Goal: Task Accomplishment & Management: Use online tool/utility

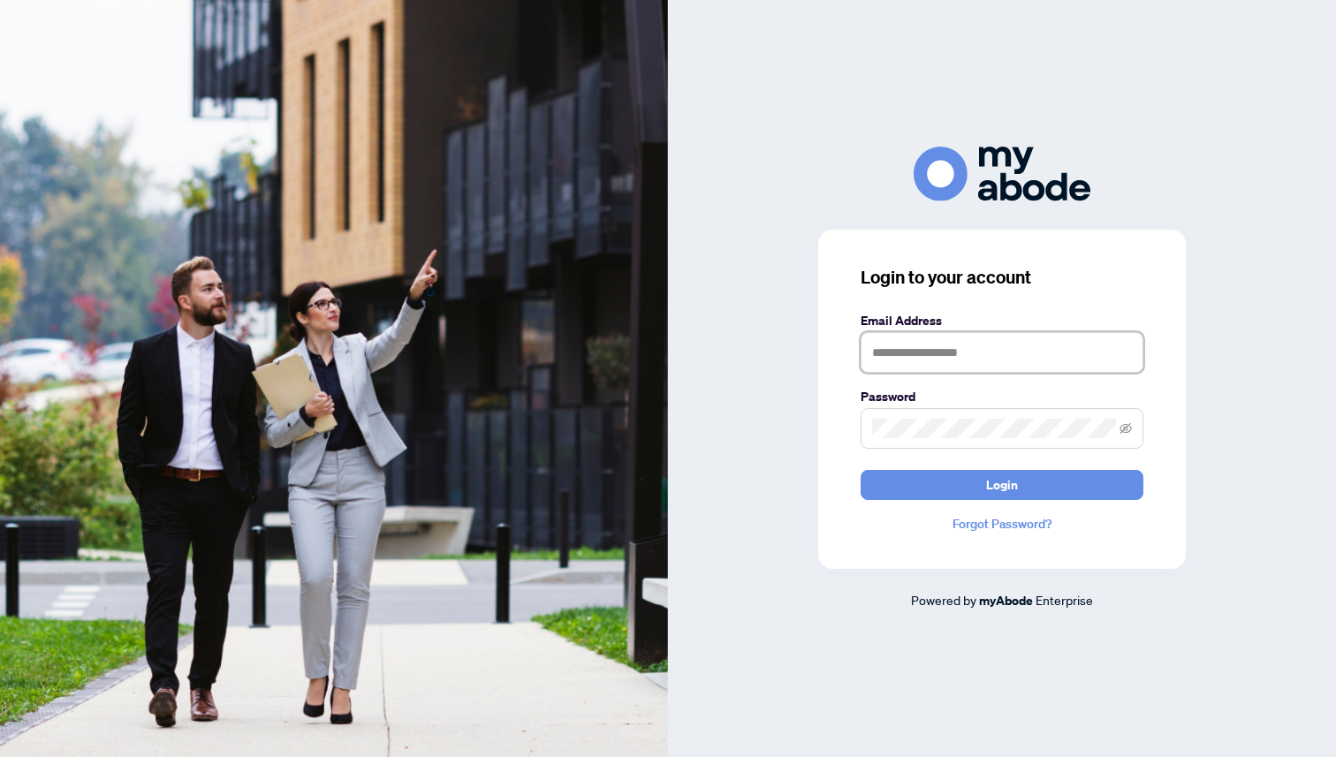
click at [918, 339] on input "text" at bounding box center [1001, 352] width 283 height 41
type input "**********"
click at [860, 470] on button "Login" at bounding box center [1001, 485] width 283 height 30
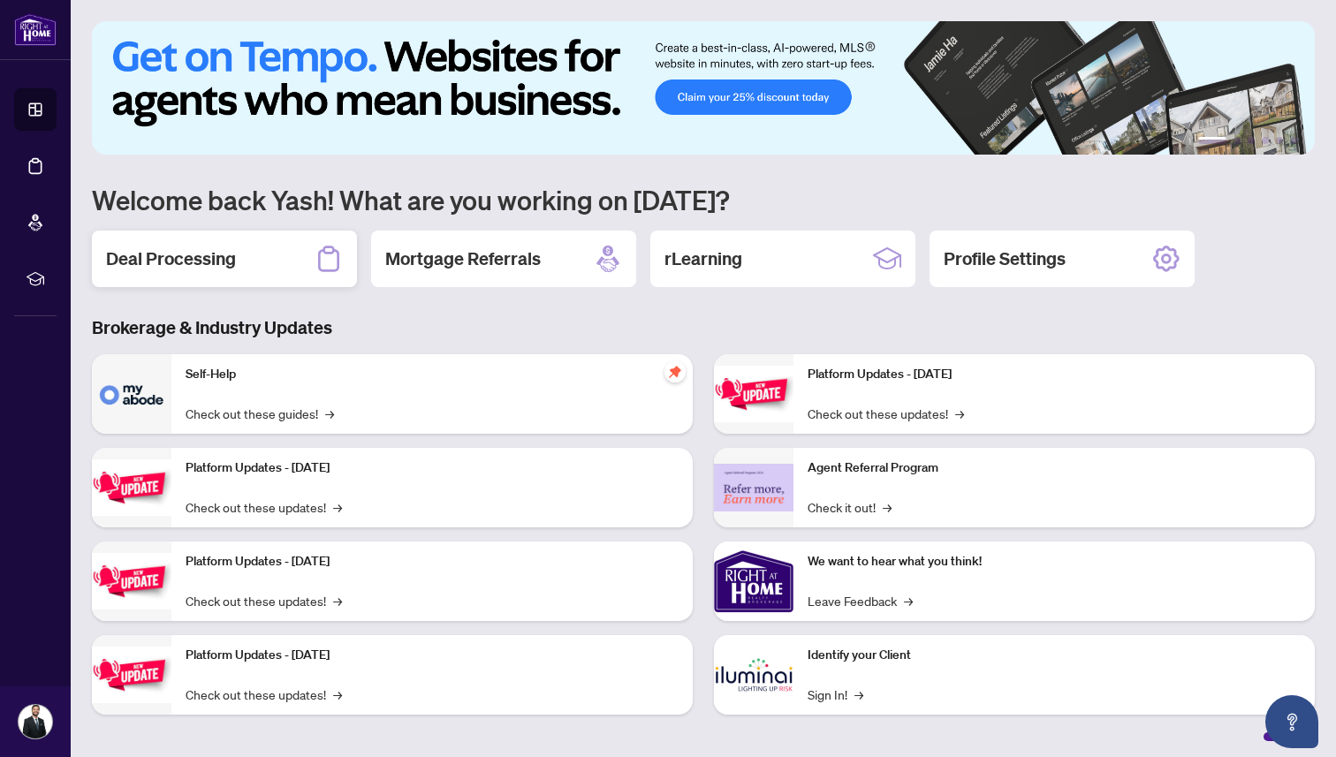
click at [248, 261] on div "Deal Processing" at bounding box center [224, 259] width 265 height 57
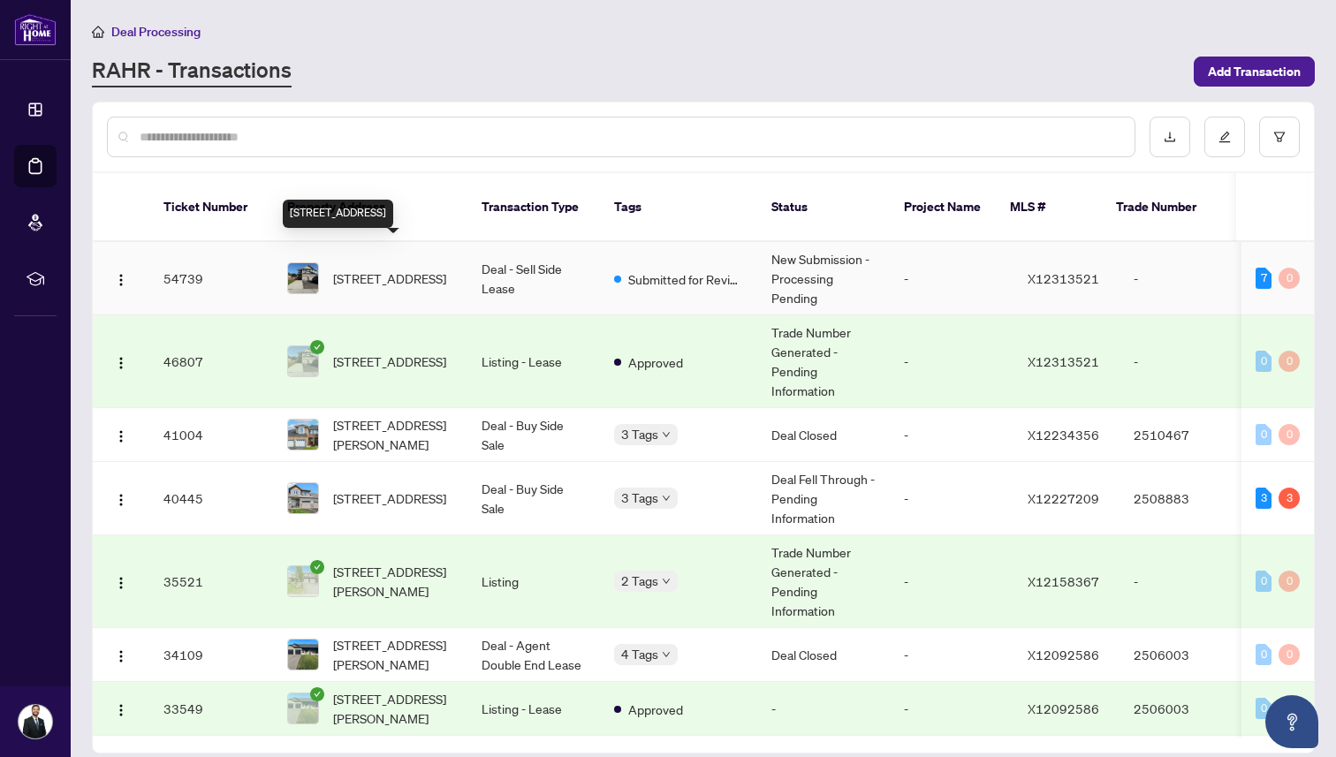
click at [436, 269] on span "[STREET_ADDRESS]" at bounding box center [389, 278] width 113 height 19
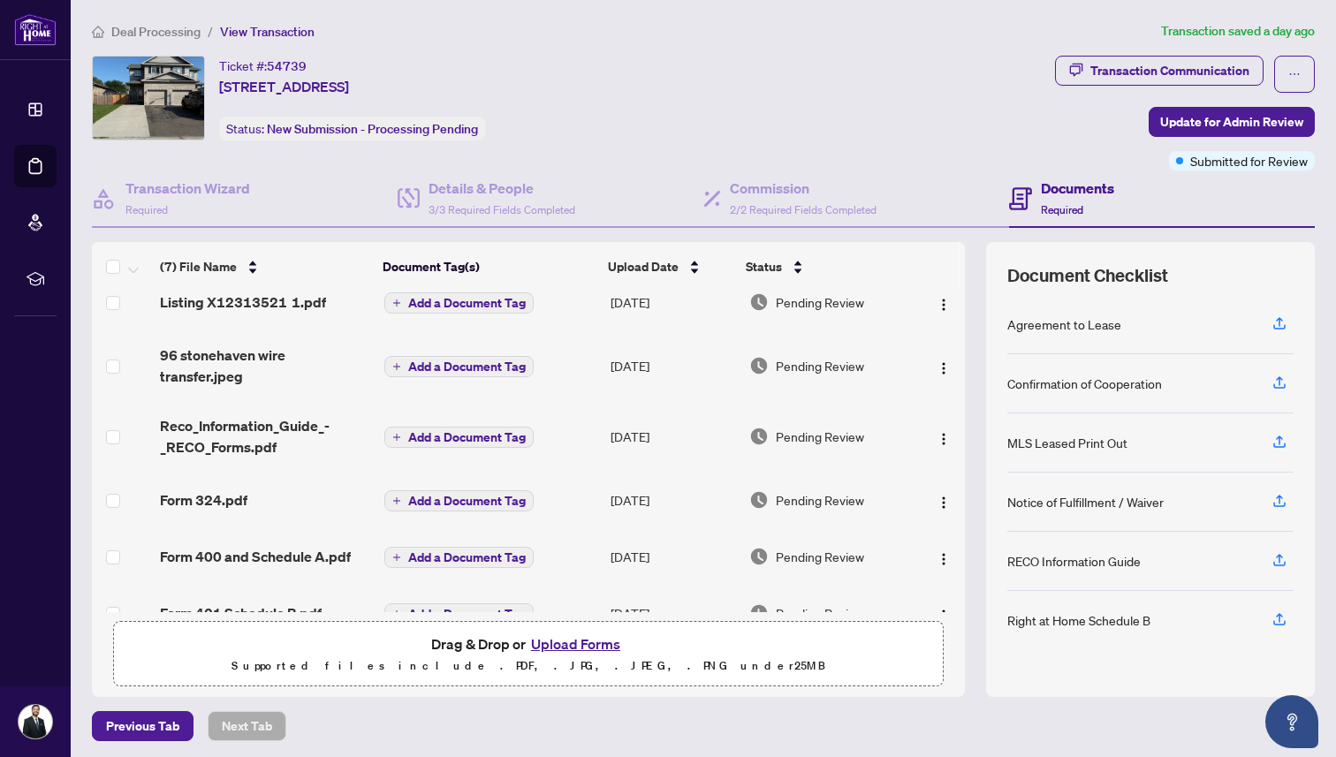
scroll to position [110, 0]
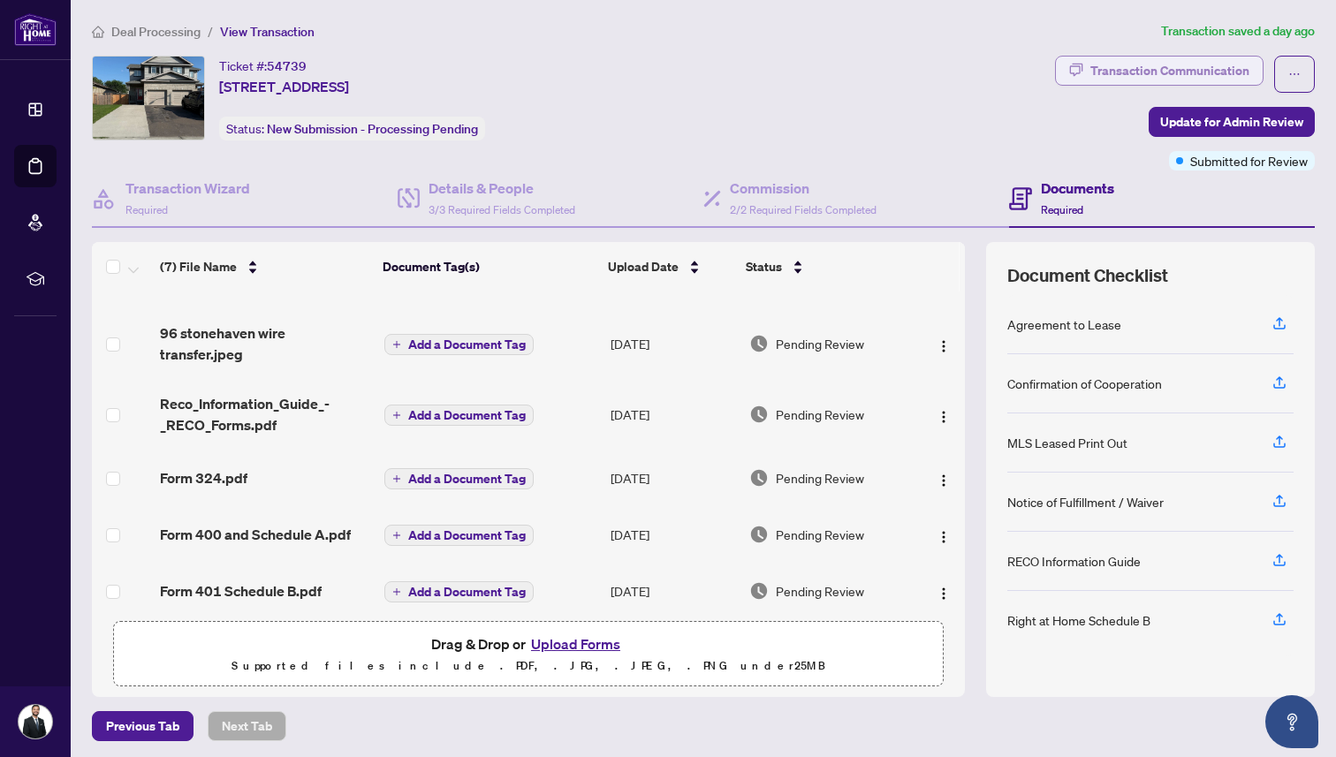
click at [1146, 82] on div "Transaction Communication" at bounding box center [1169, 71] width 159 height 28
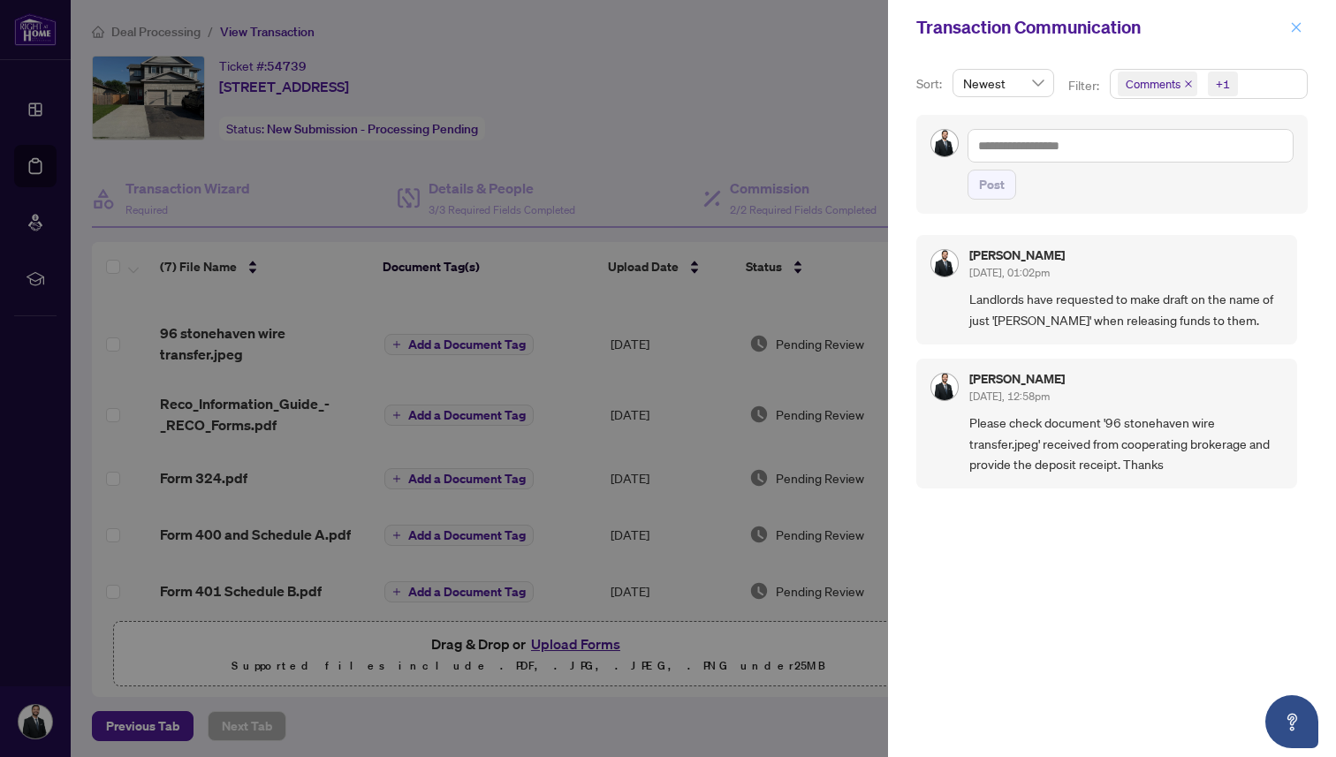
click at [1299, 21] on icon "close" at bounding box center [1296, 27] width 12 height 12
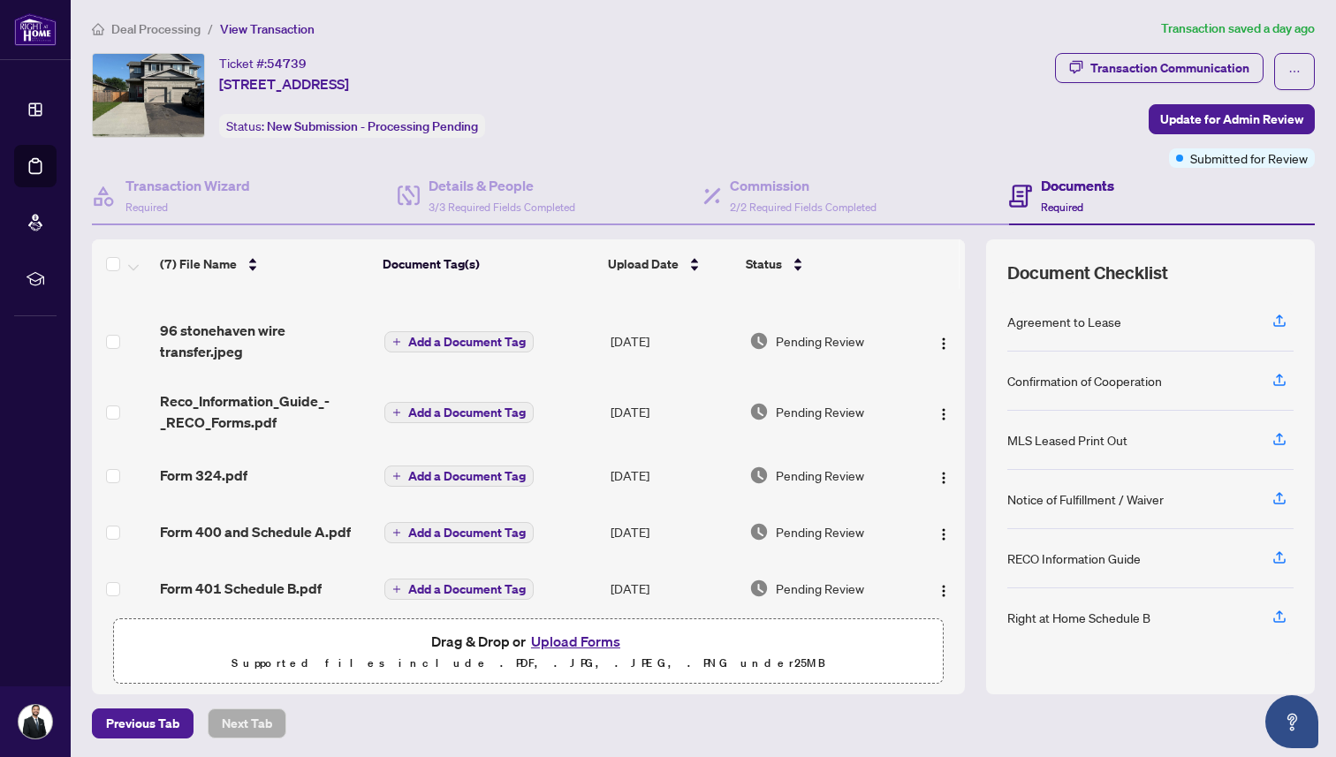
scroll to position [0, 0]
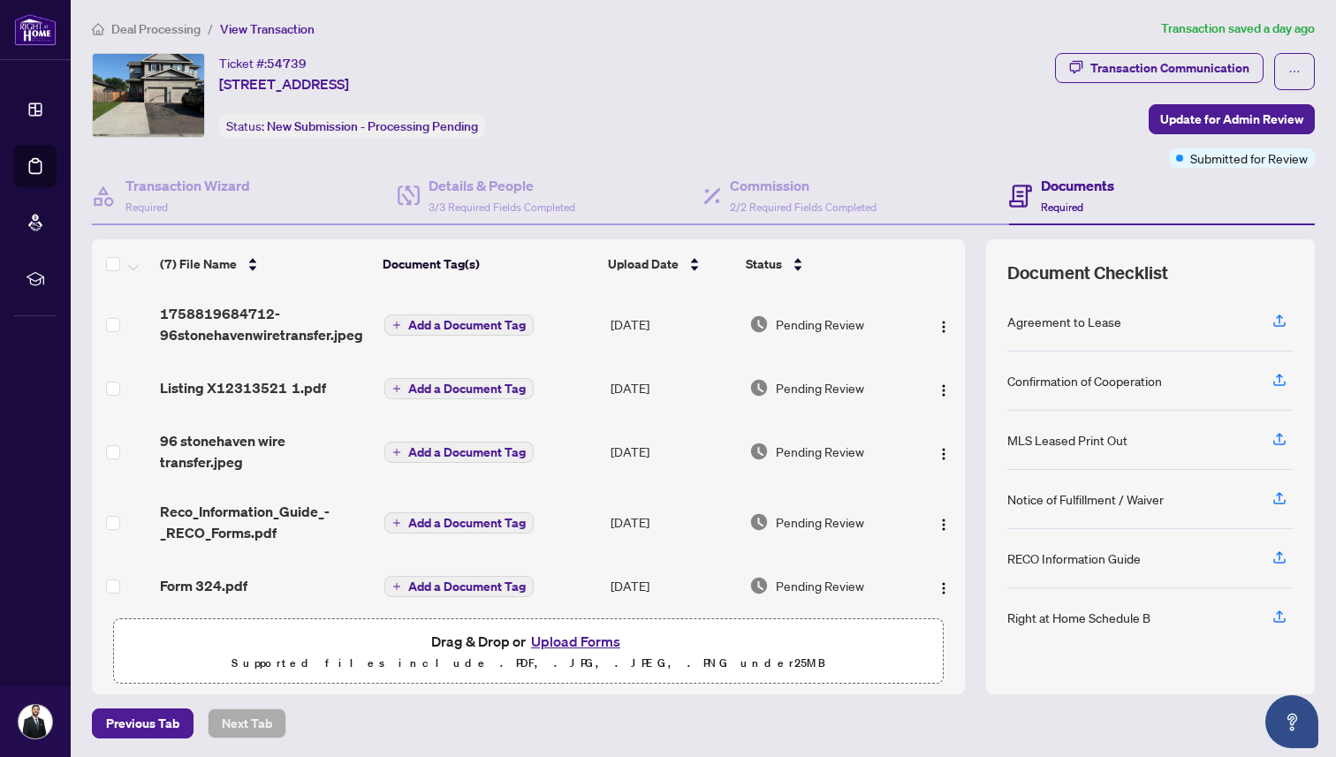
click at [234, 338] on span "1758819684712-96stonehavenwiretransfer.jpeg" at bounding box center [265, 324] width 210 height 42
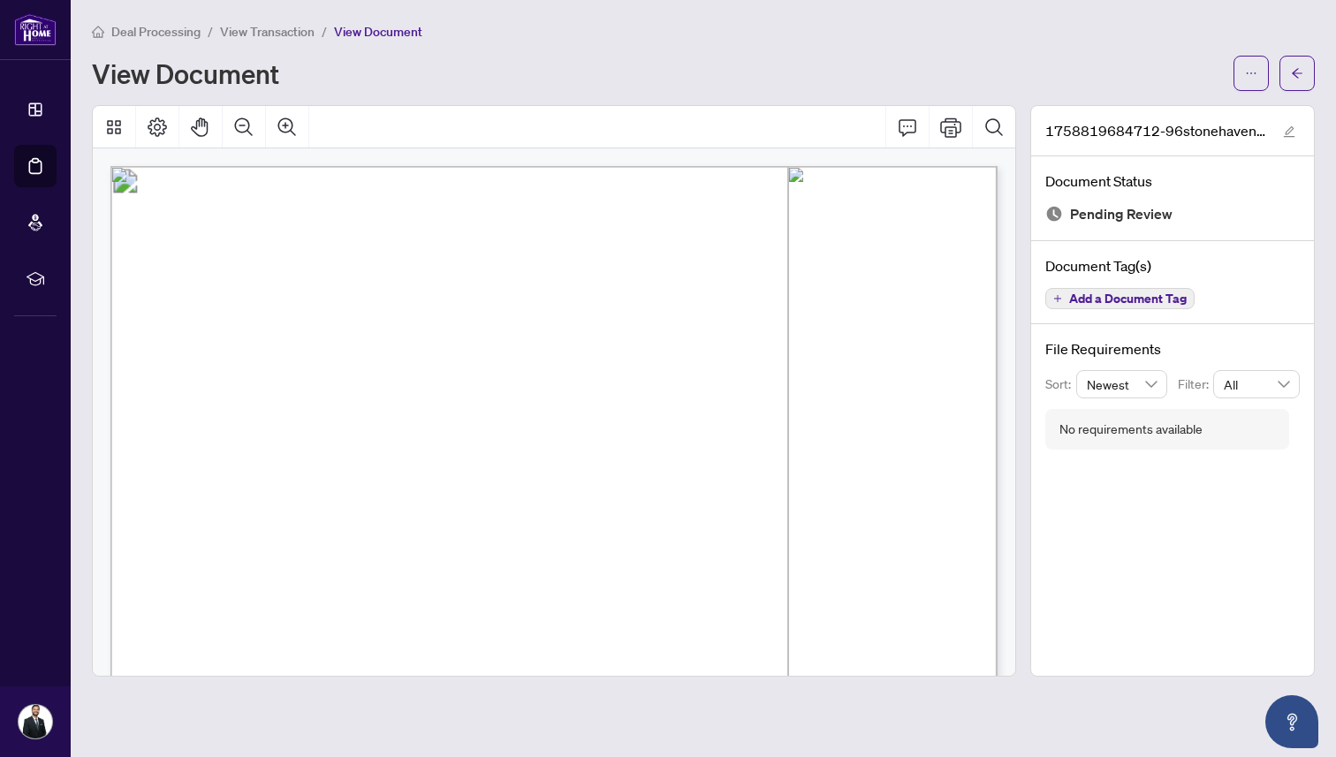
click at [188, 33] on span "Deal Processing" at bounding box center [155, 32] width 89 height 16
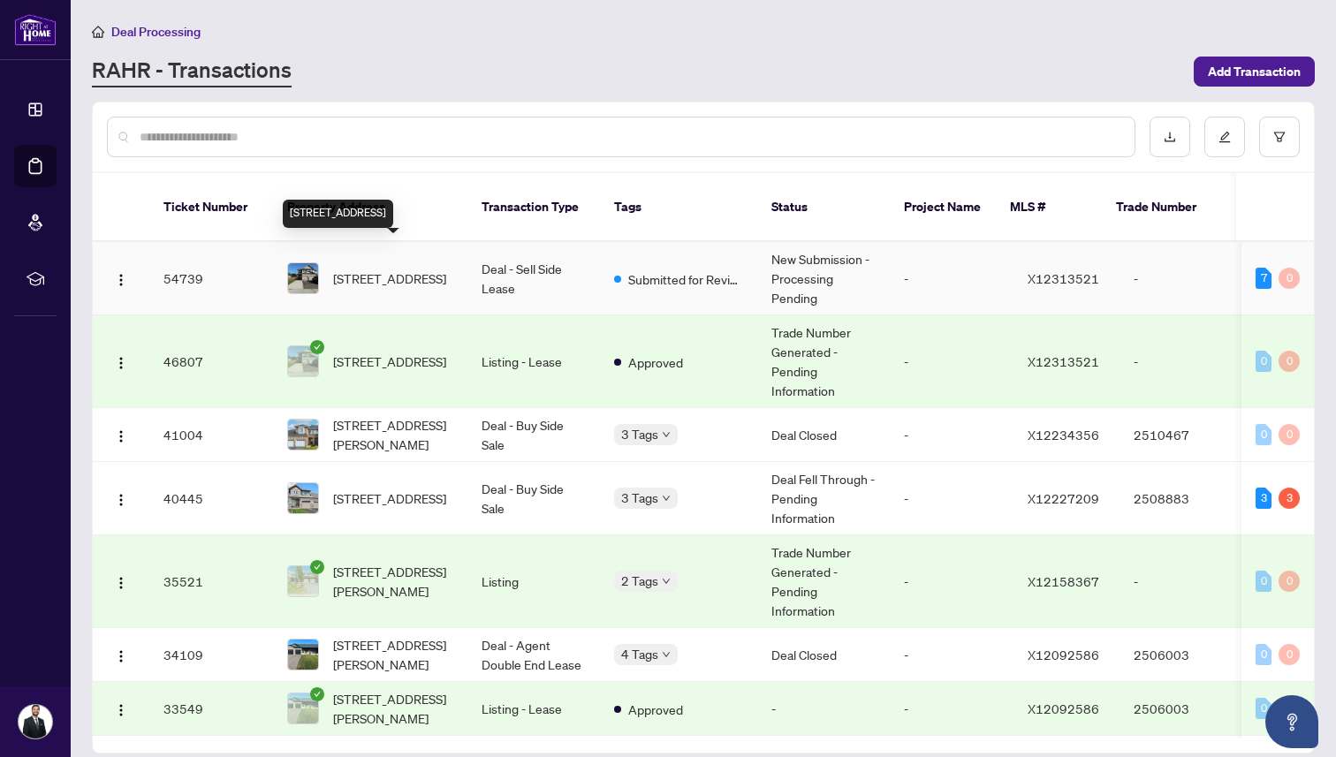
click at [390, 269] on span "[STREET_ADDRESS]" at bounding box center [389, 278] width 113 height 19
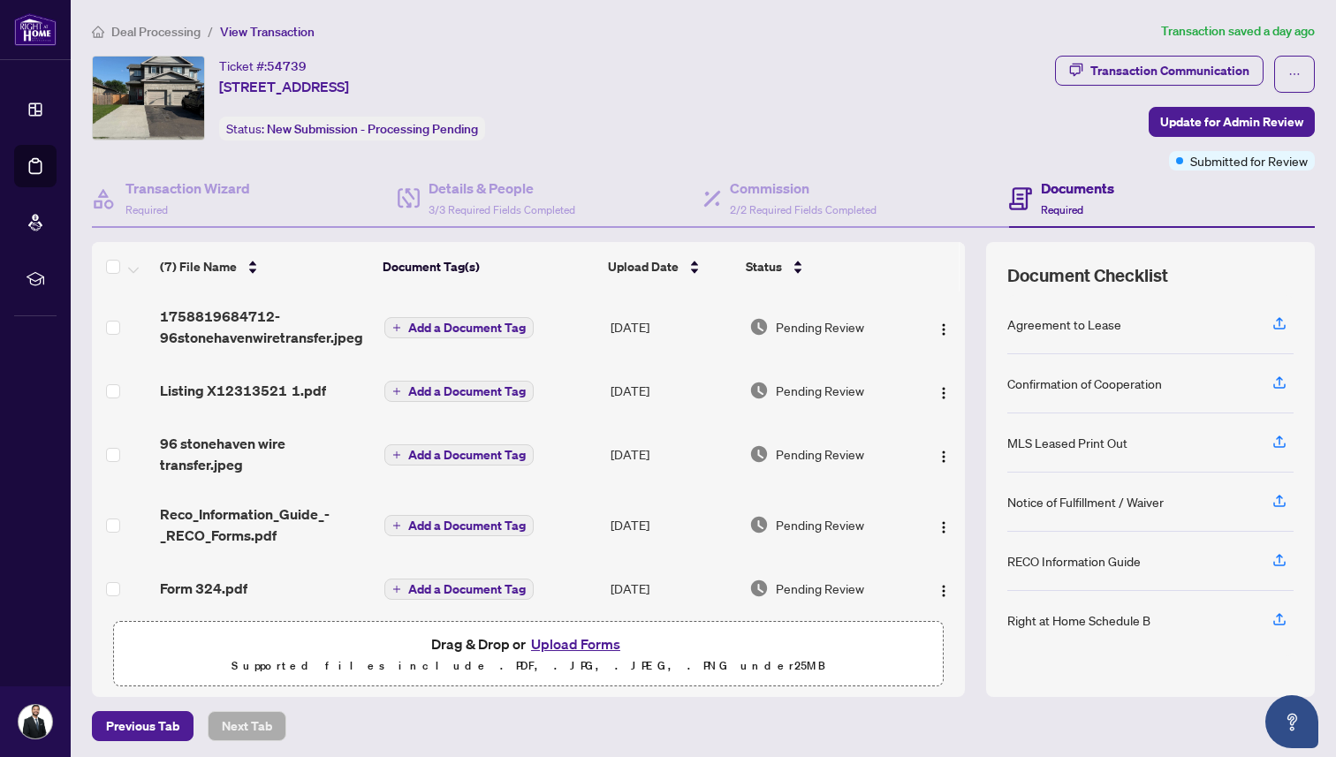
click at [297, 311] on span "1758819684712-96stonehavenwiretransfer.jpeg" at bounding box center [265, 327] width 210 height 42
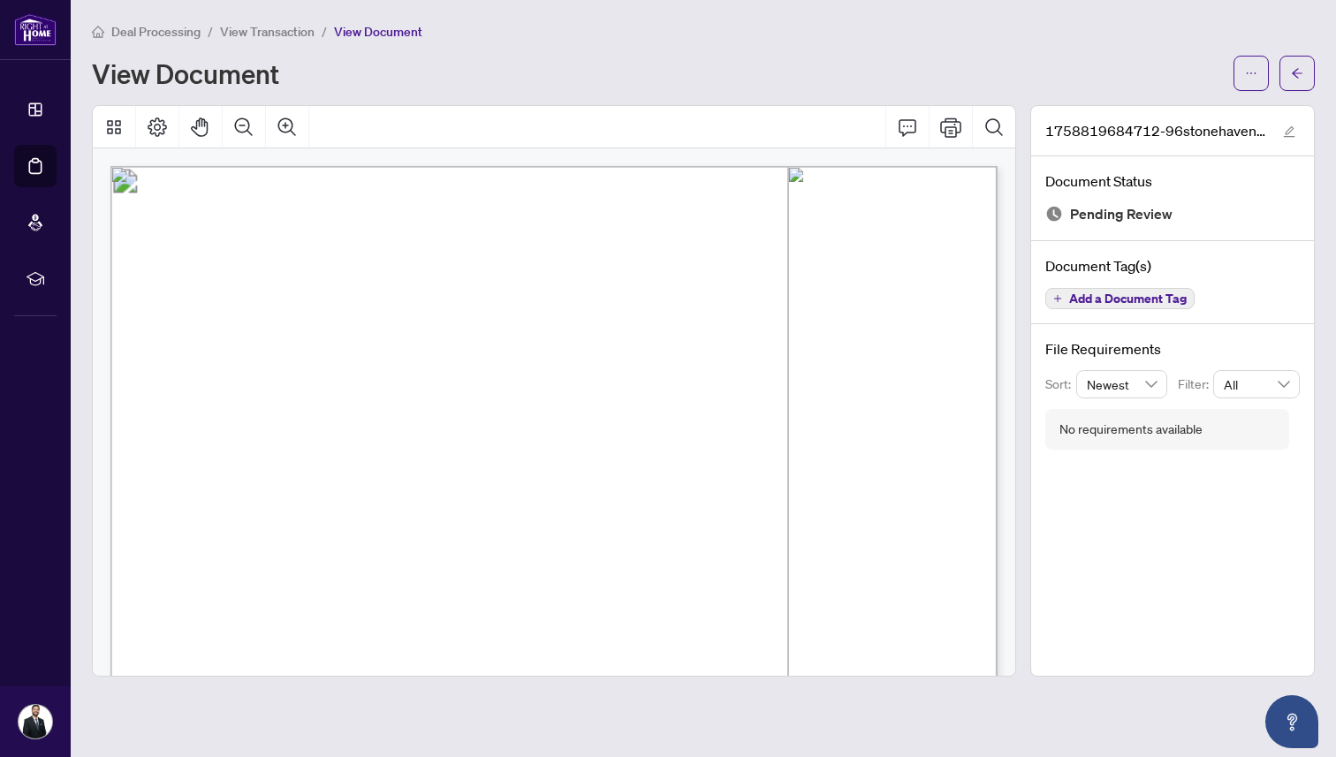
click at [240, 42] on div "Deal Processing / View Transaction / View Document View Document" at bounding box center [703, 56] width 1223 height 70
click at [236, 33] on span "View Transaction" at bounding box center [267, 32] width 95 height 16
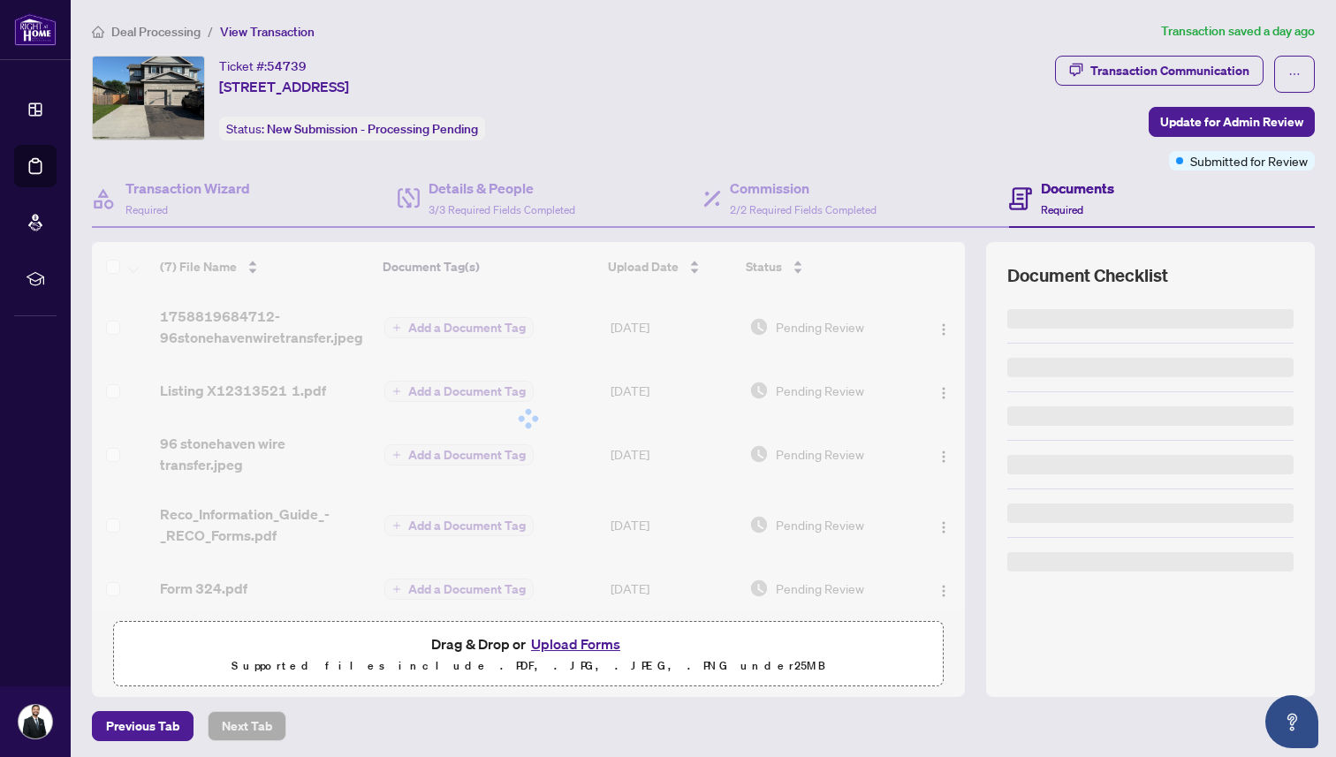
click at [173, 33] on span "Deal Processing" at bounding box center [155, 32] width 89 height 16
